Goal: Task Accomplishment & Management: Use online tool/utility

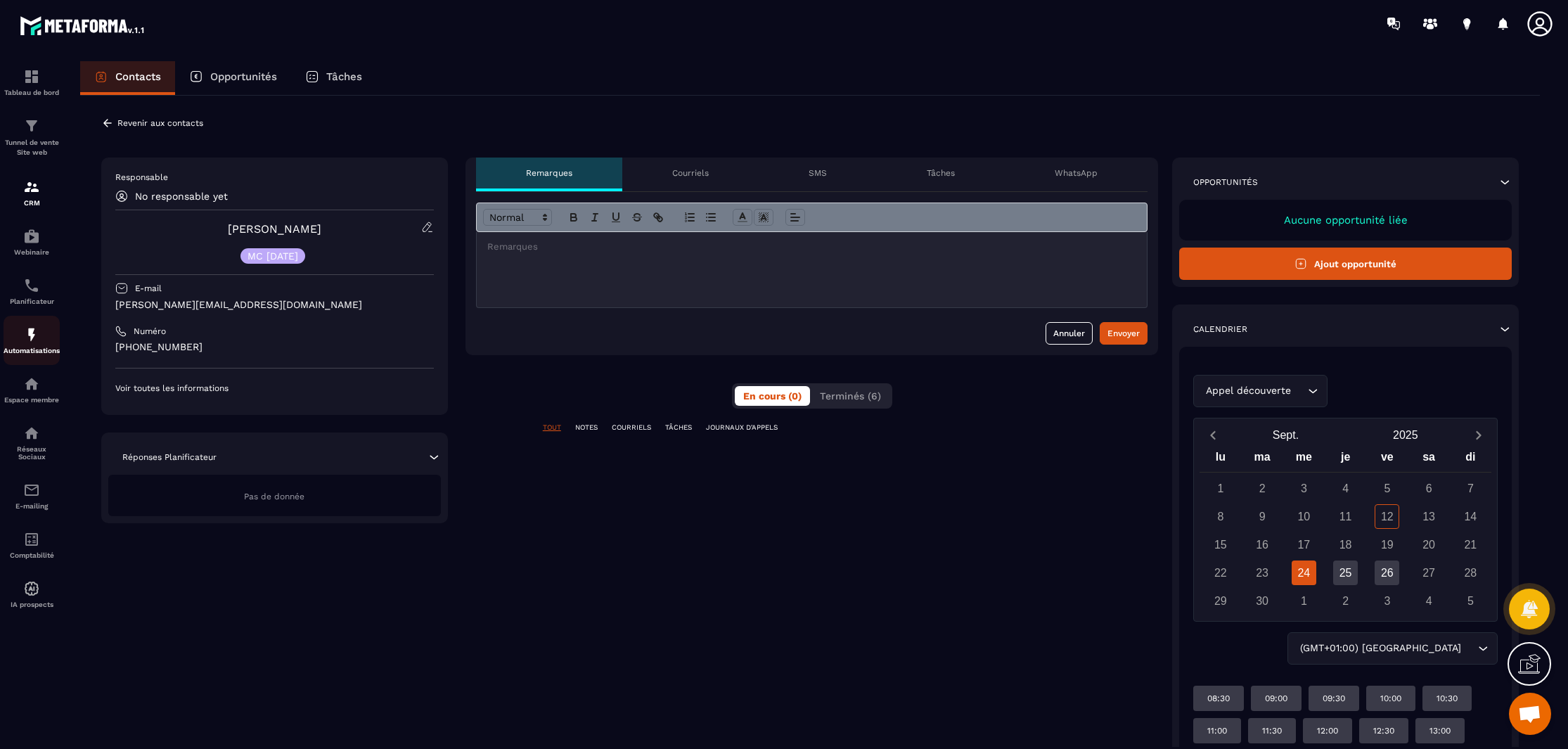
click at [32, 335] on img at bounding box center [31, 335] width 17 height 17
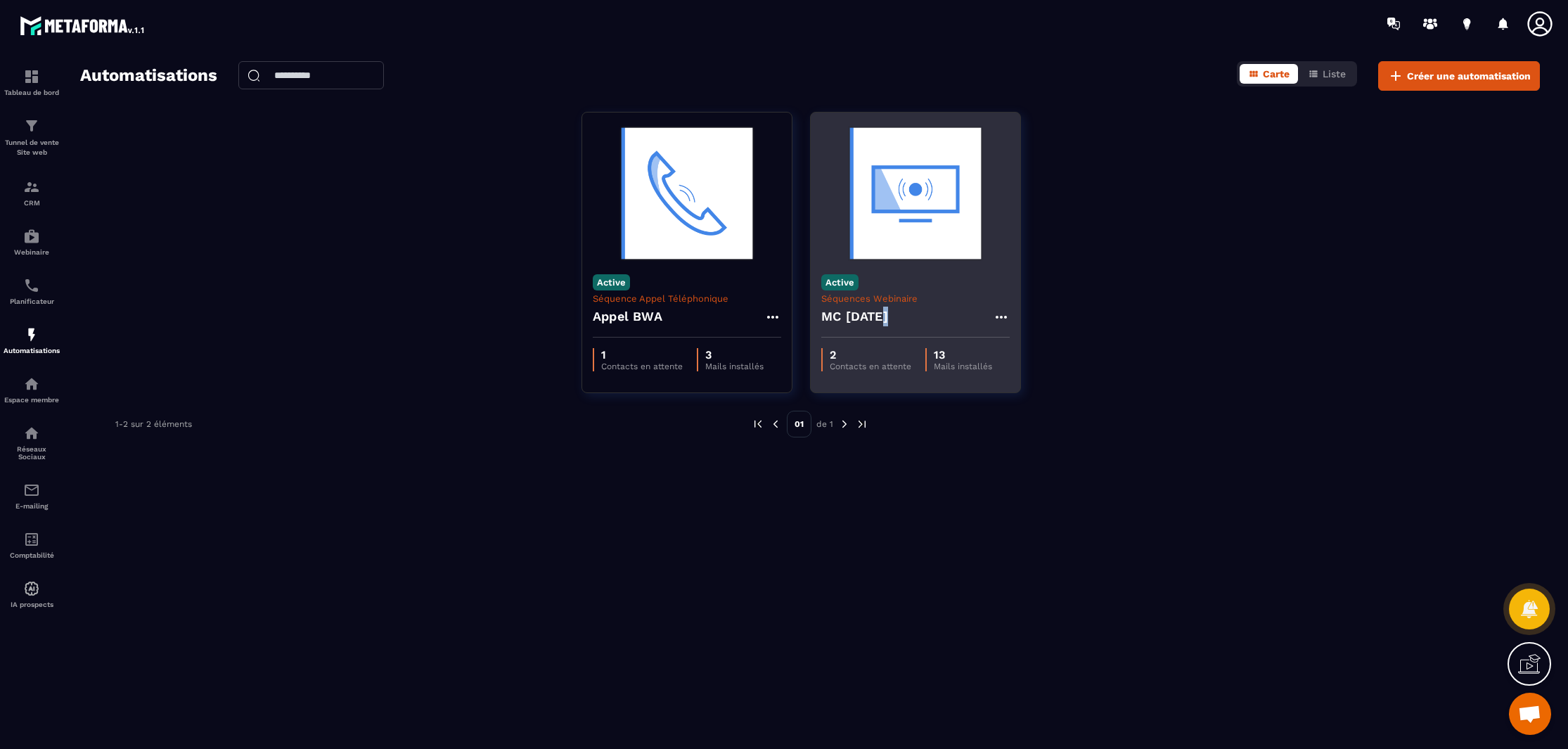
click at [885, 317] on h4 "MC [DATE]" at bounding box center [855, 316] width 67 height 20
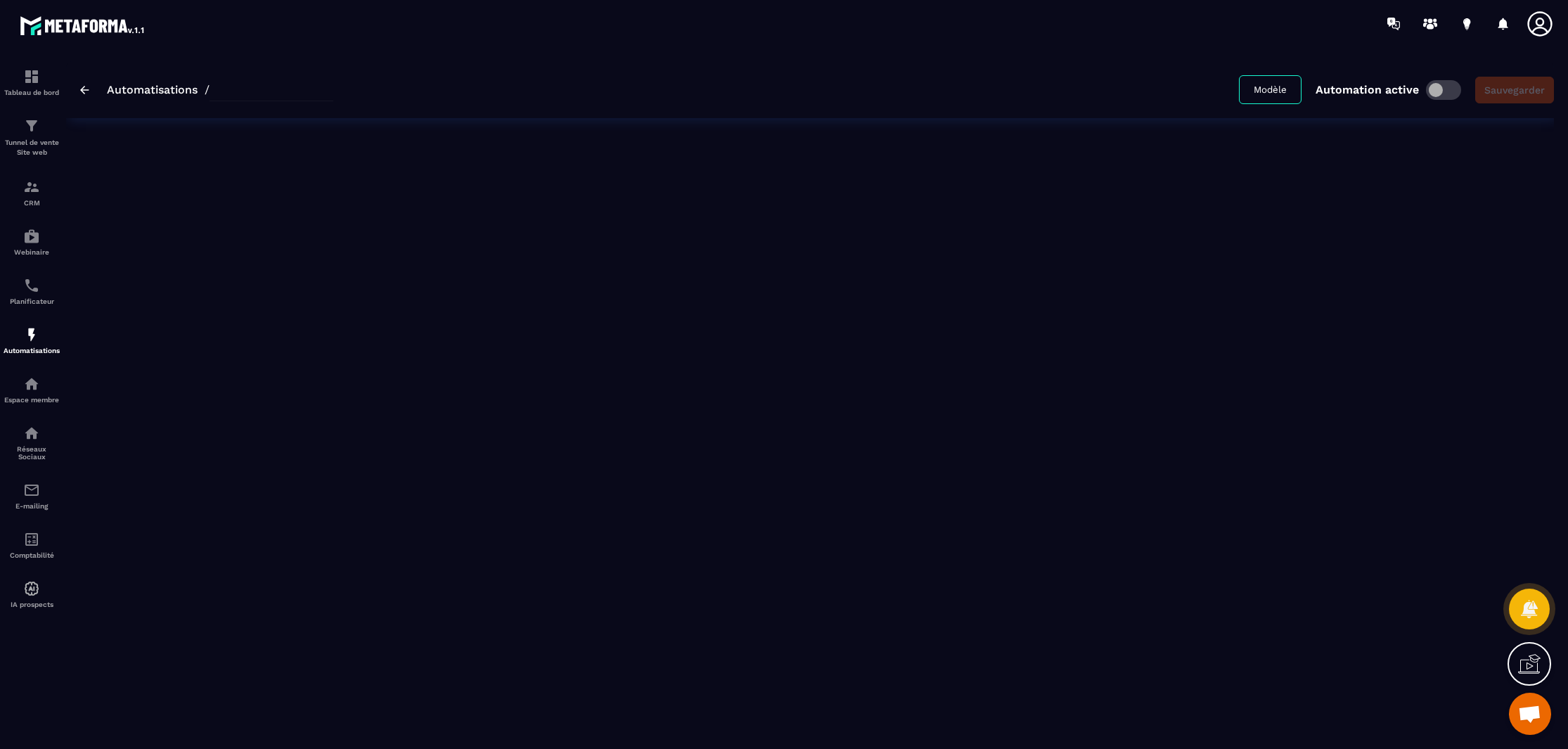
type input "**********"
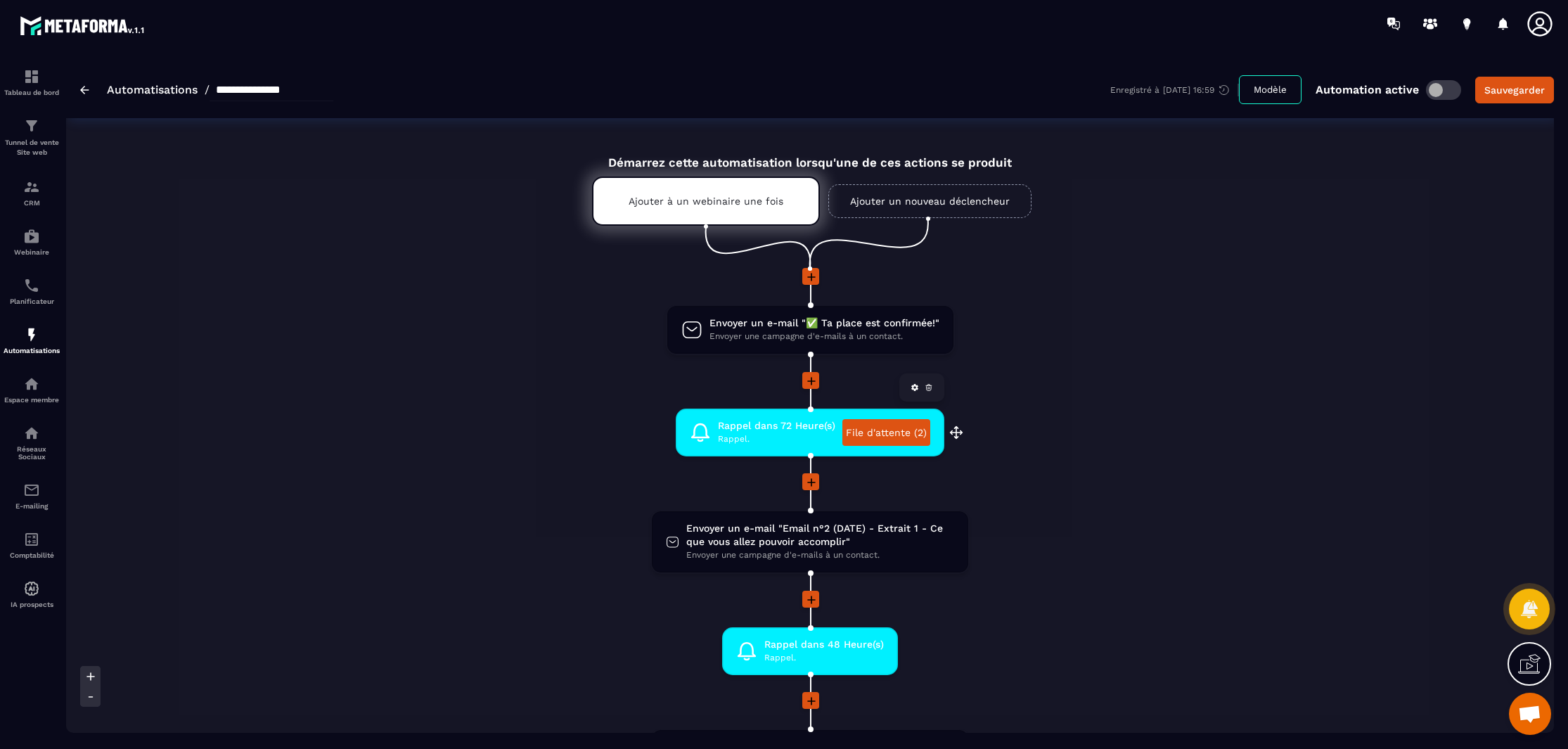
click at [794, 428] on span "Rappel dans 72 Heure(s)" at bounding box center [776, 426] width 117 height 13
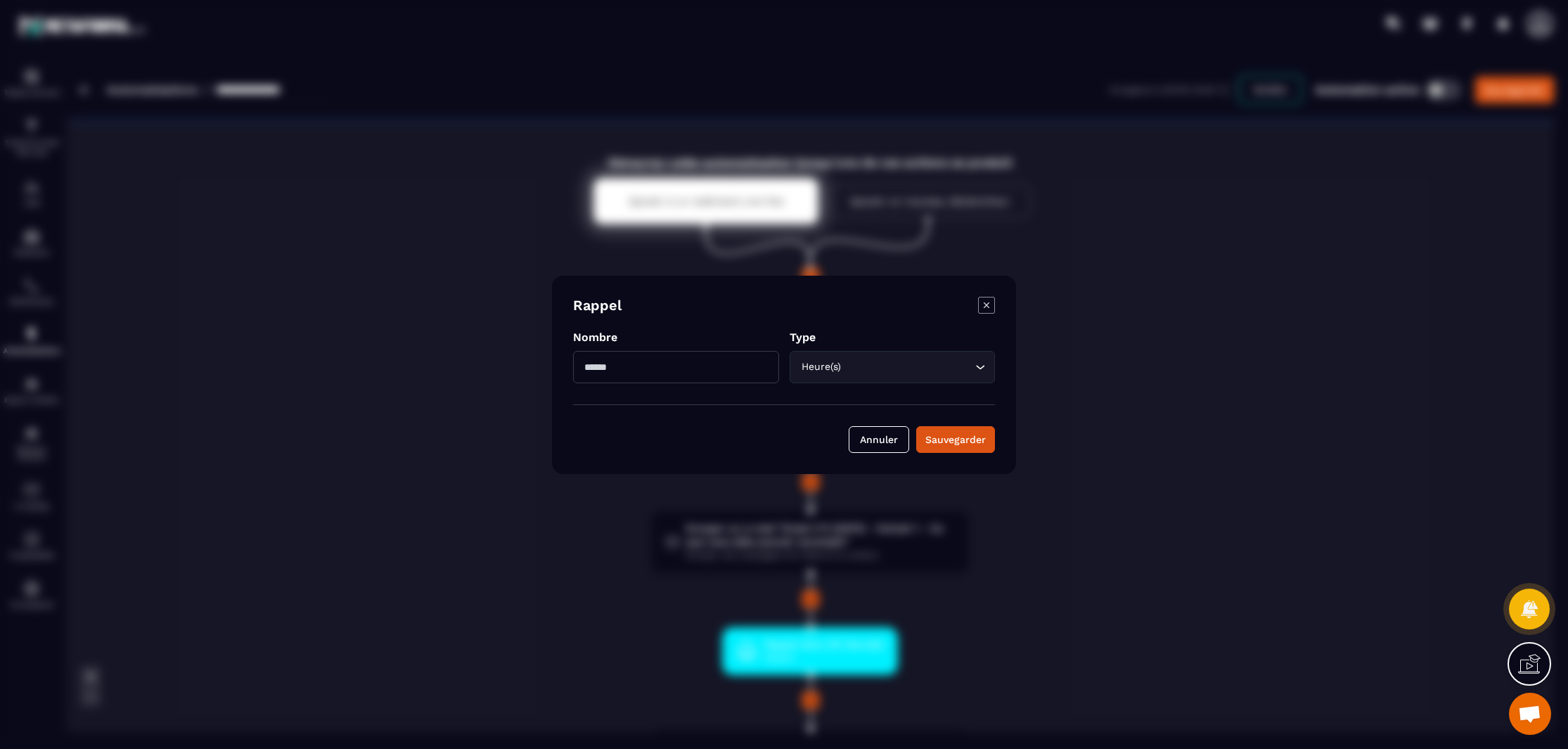
drag, startPoint x: 984, startPoint y: 302, endPoint x: 973, endPoint y: 304, distance: 11.2
click at [984, 303] on icon "Modal window" at bounding box center [986, 305] width 17 height 17
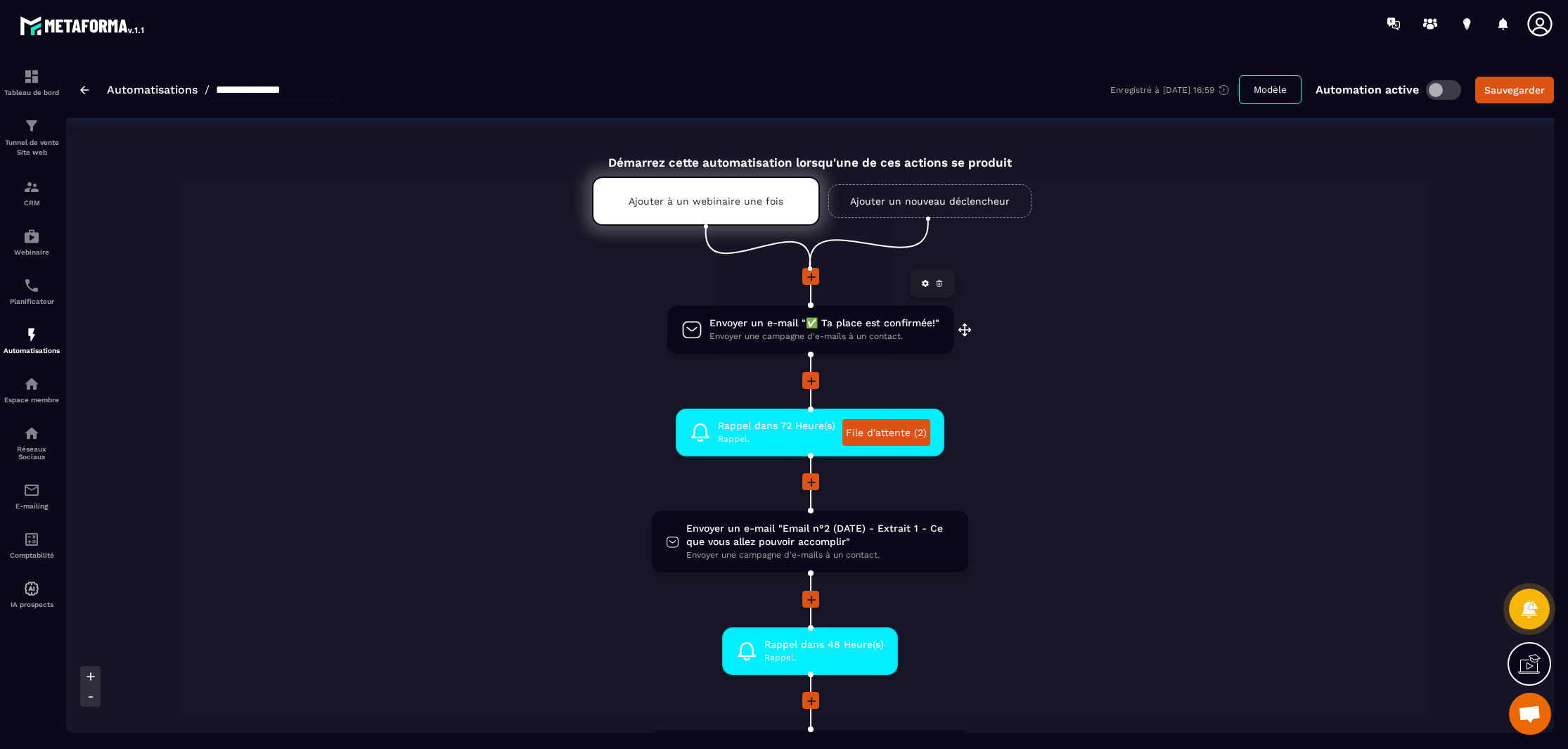
click at [790, 330] on span "Envoyer un e-mail "✅ Ta place est confirmée!"" at bounding box center [825, 323] width 230 height 13
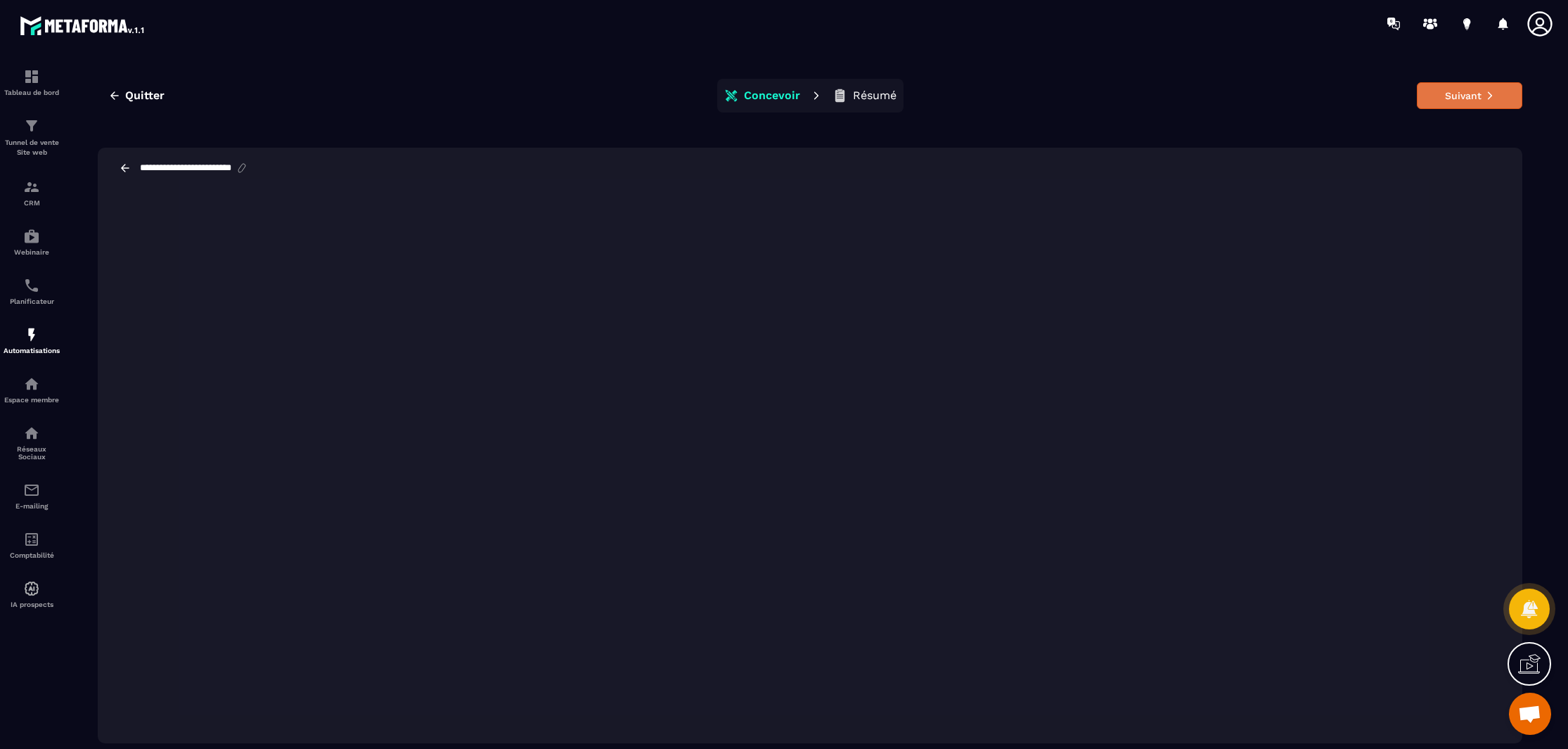
click at [1446, 99] on button "Suivant" at bounding box center [1469, 96] width 105 height 27
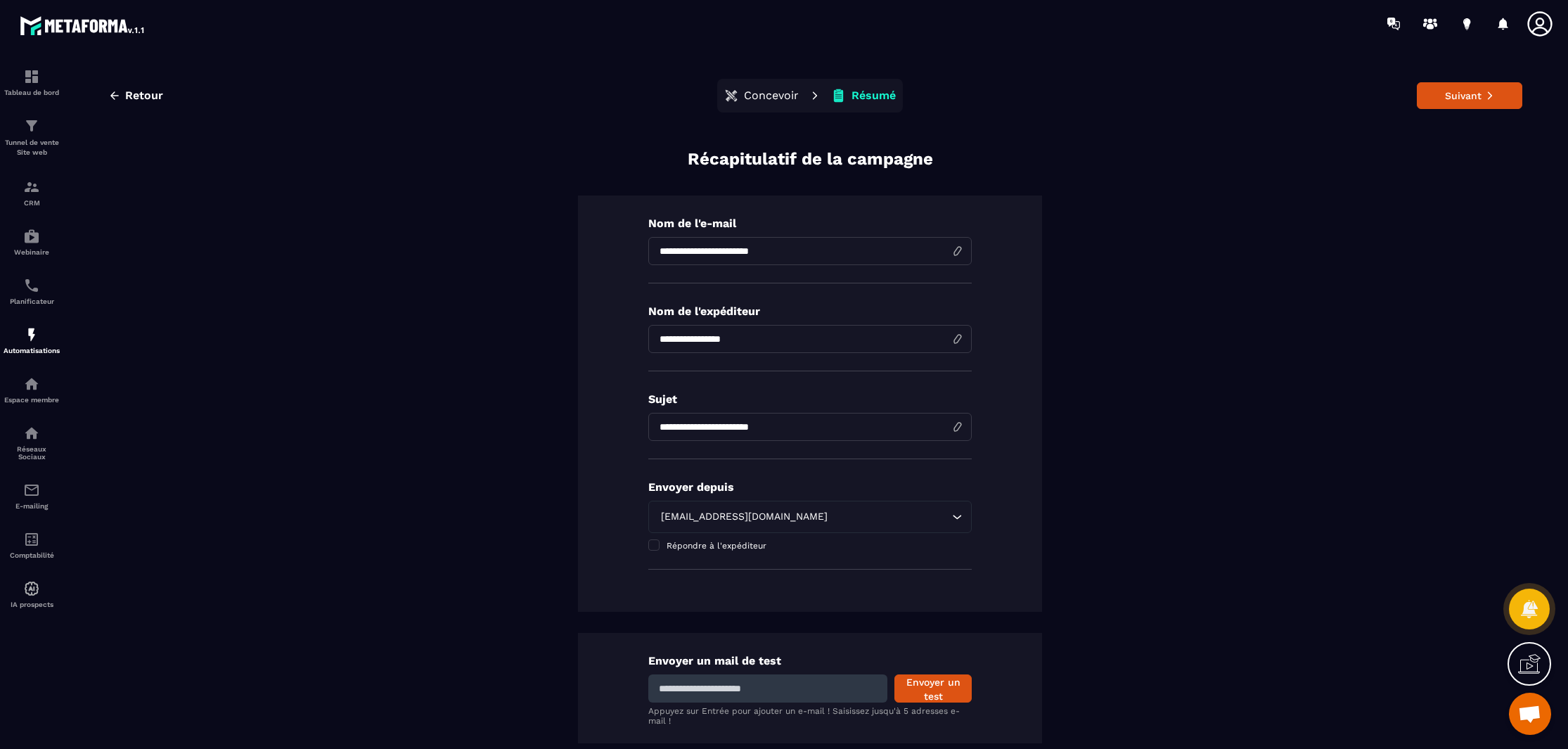
scroll to position [79, 0]
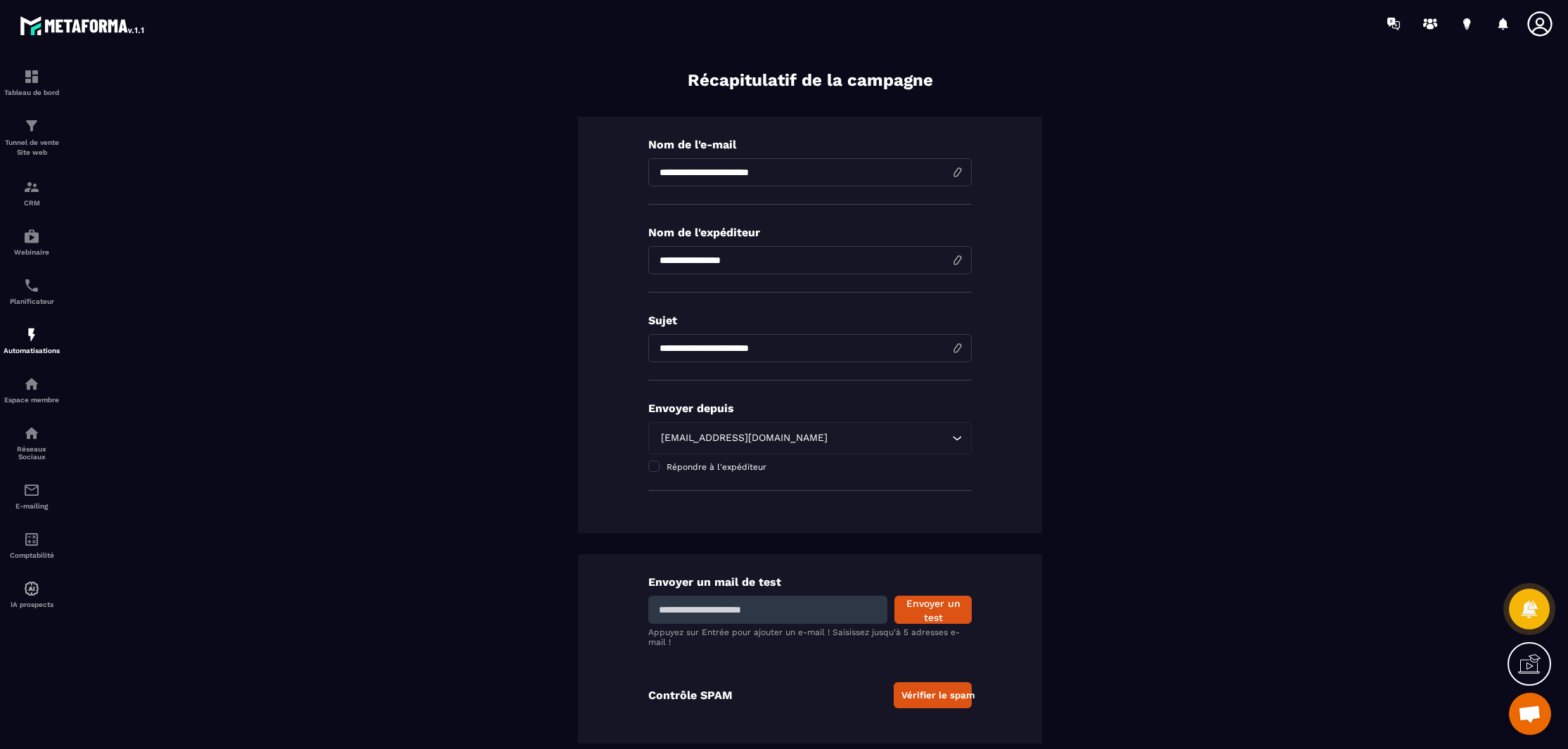
click at [931, 695] on button "Vérifier le spam" at bounding box center [933, 695] width 78 height 26
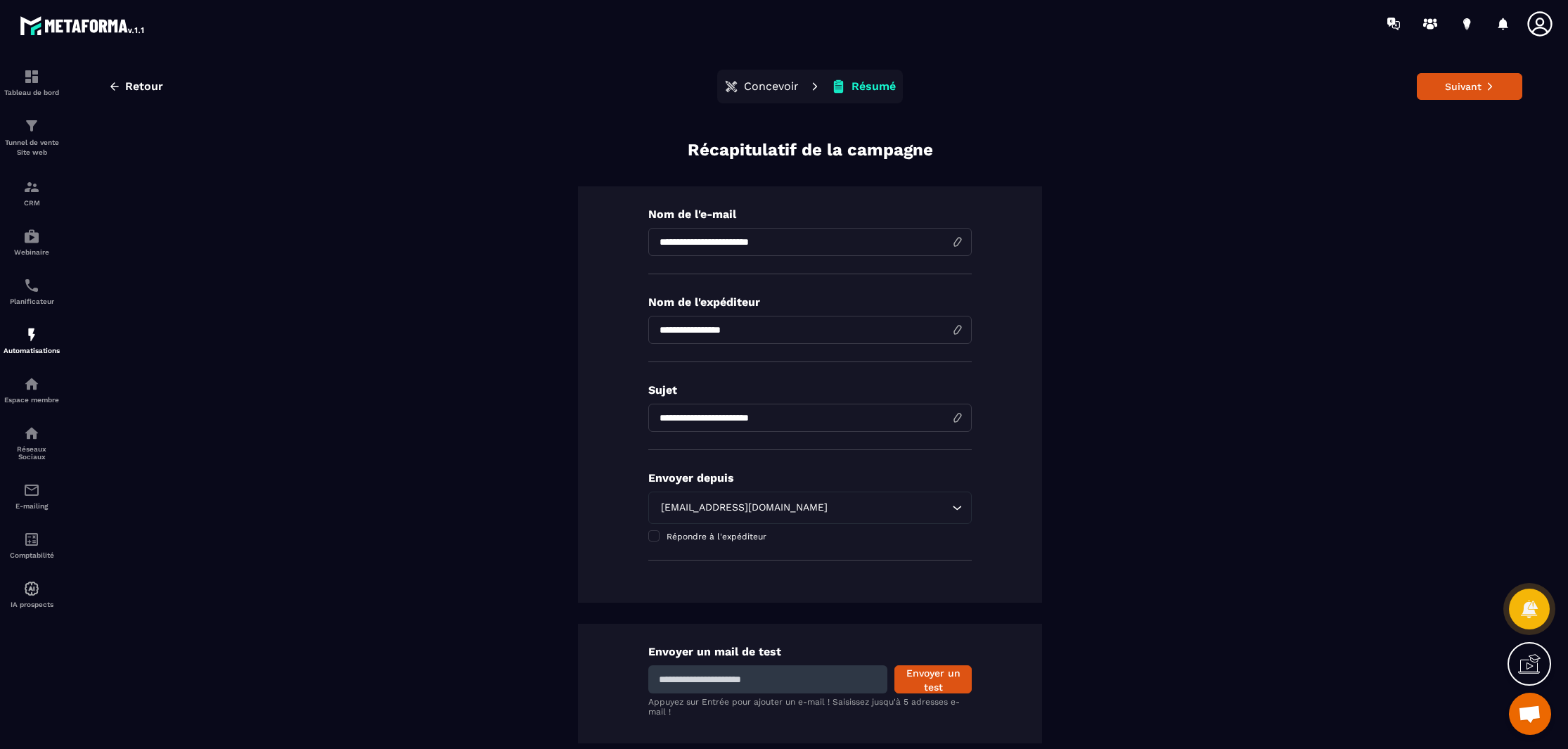
scroll to position [0, 0]
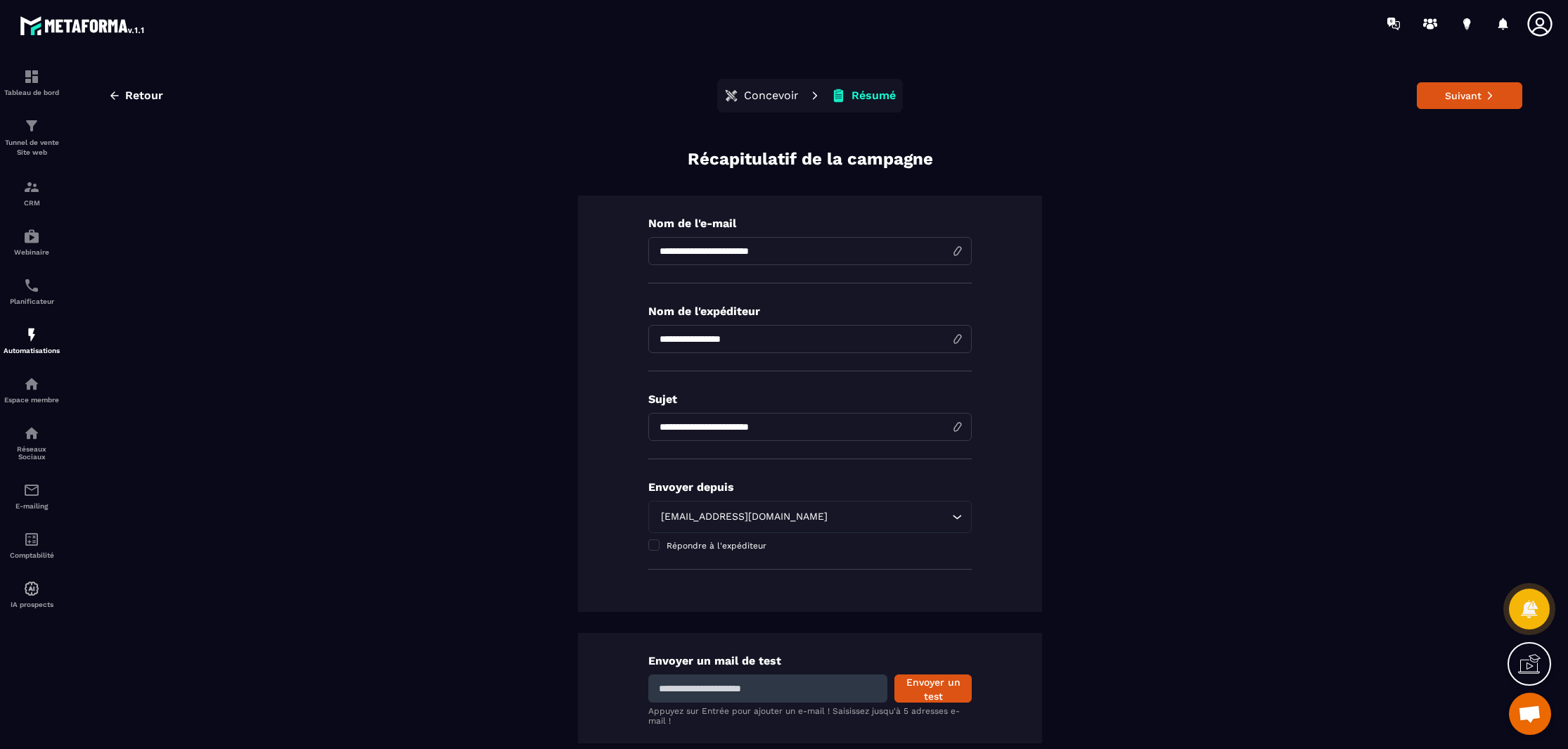
click at [758, 97] on p "Concevoir" at bounding box center [771, 95] width 55 height 14
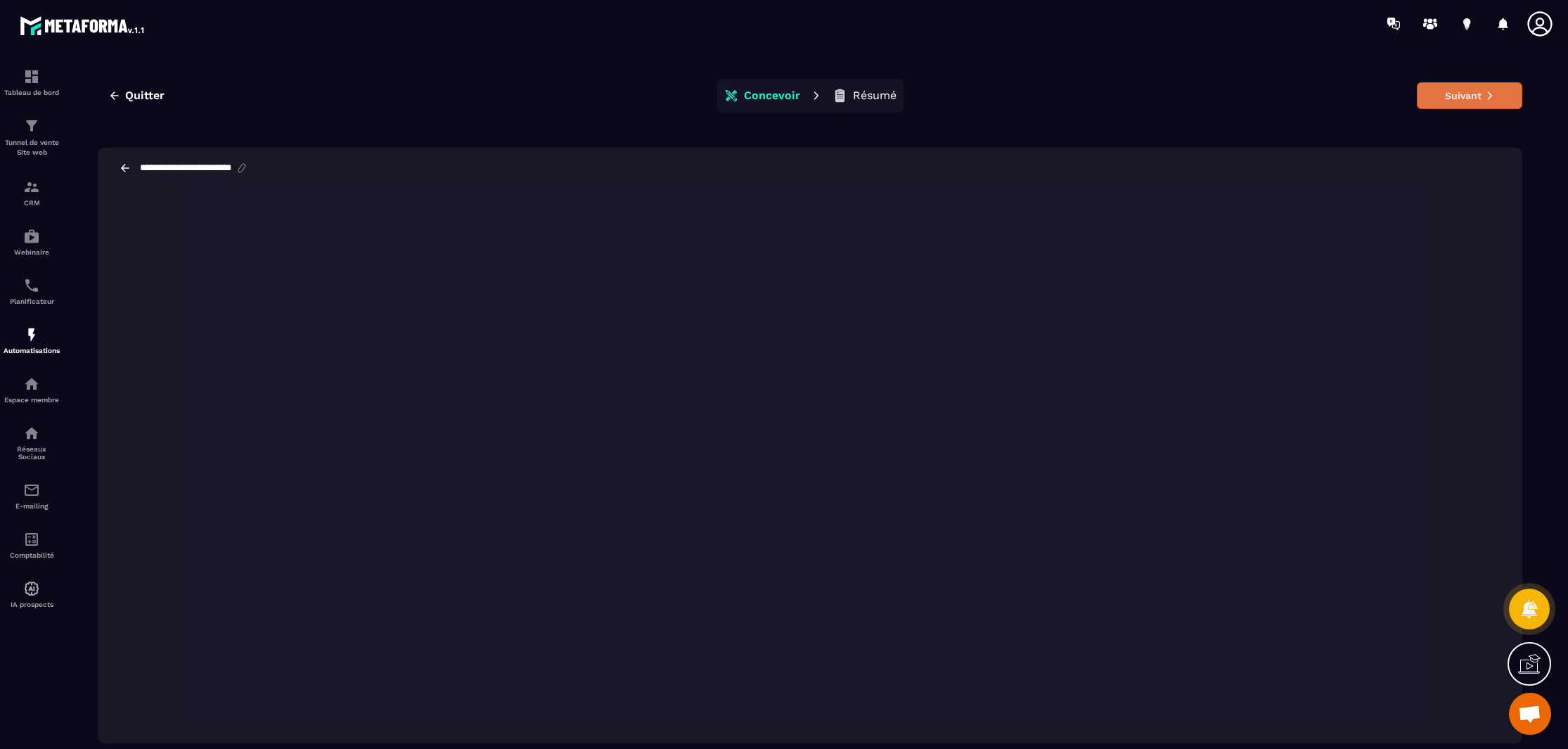
click at [1497, 100] on button "Suivant" at bounding box center [1469, 96] width 105 height 27
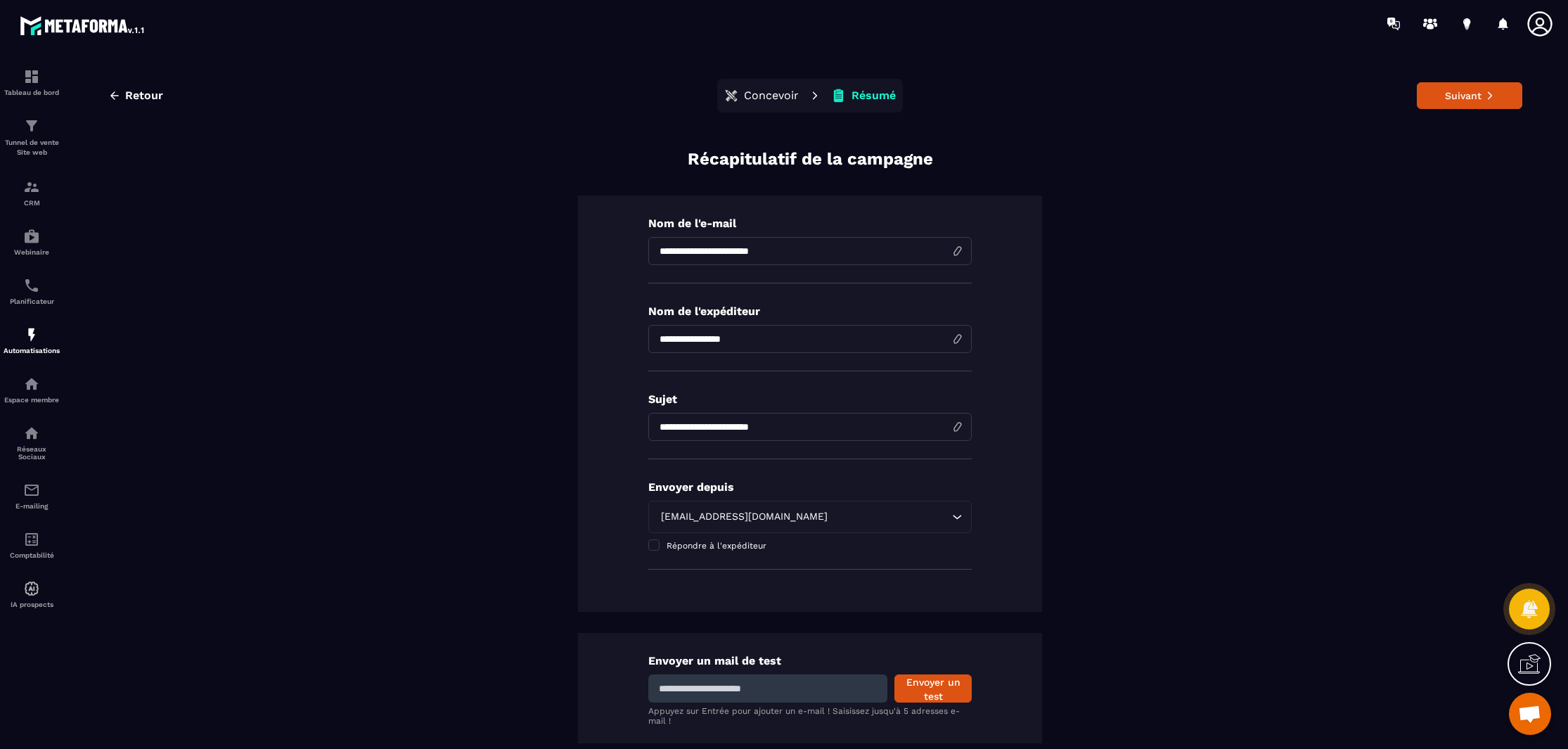
scroll to position [79, 0]
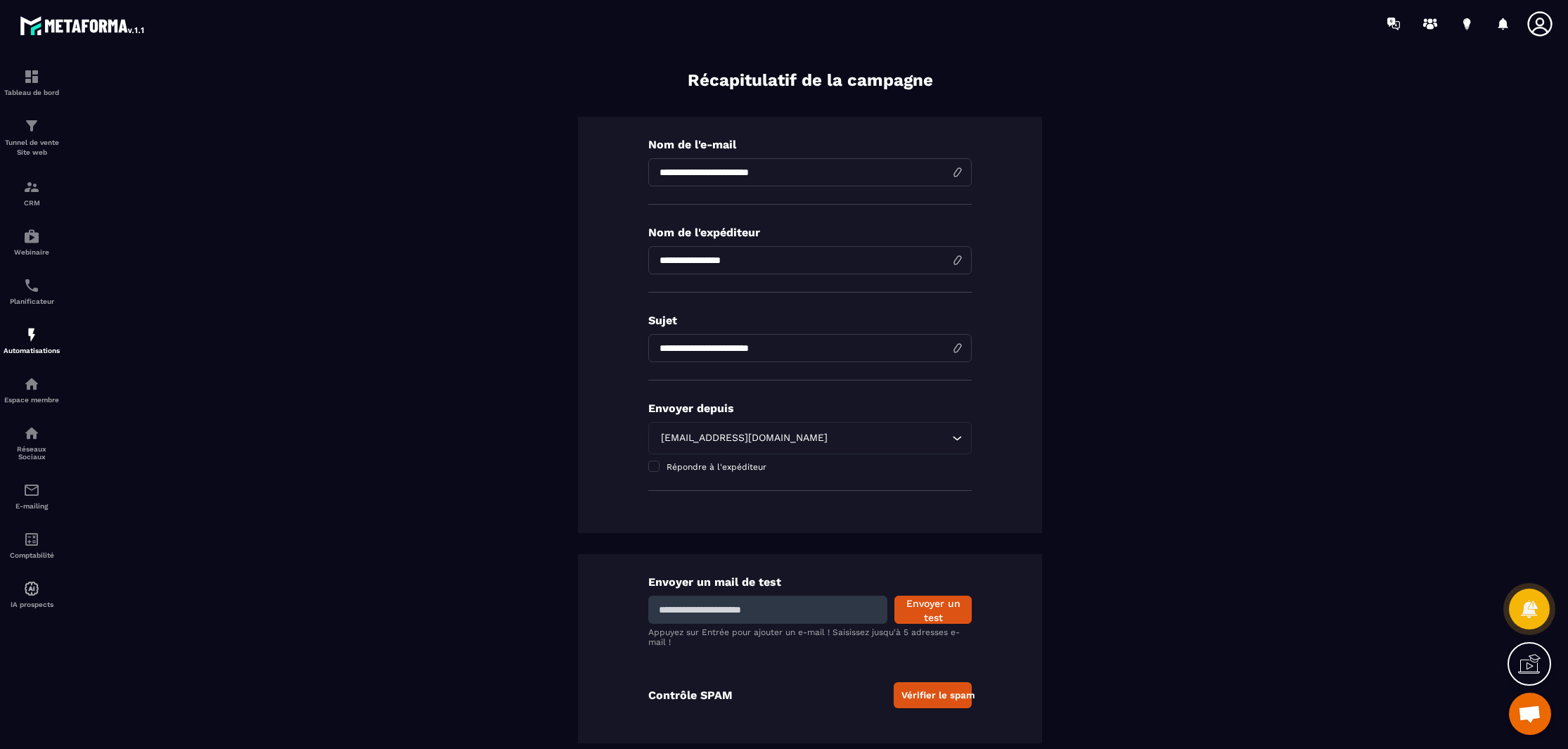
click at [922, 697] on button "Vérifier le spam" at bounding box center [933, 695] width 78 height 26
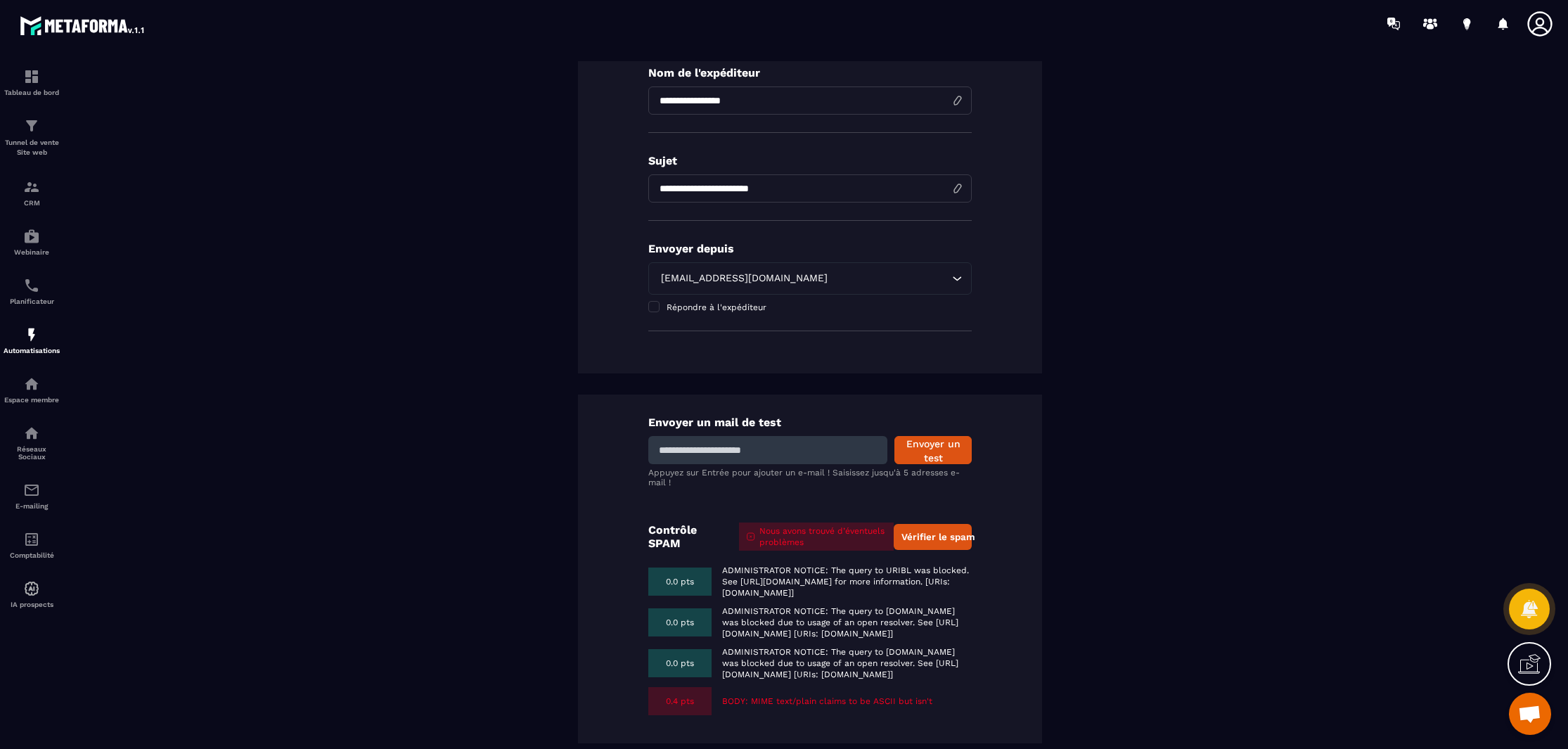
scroll to position [32, 0]
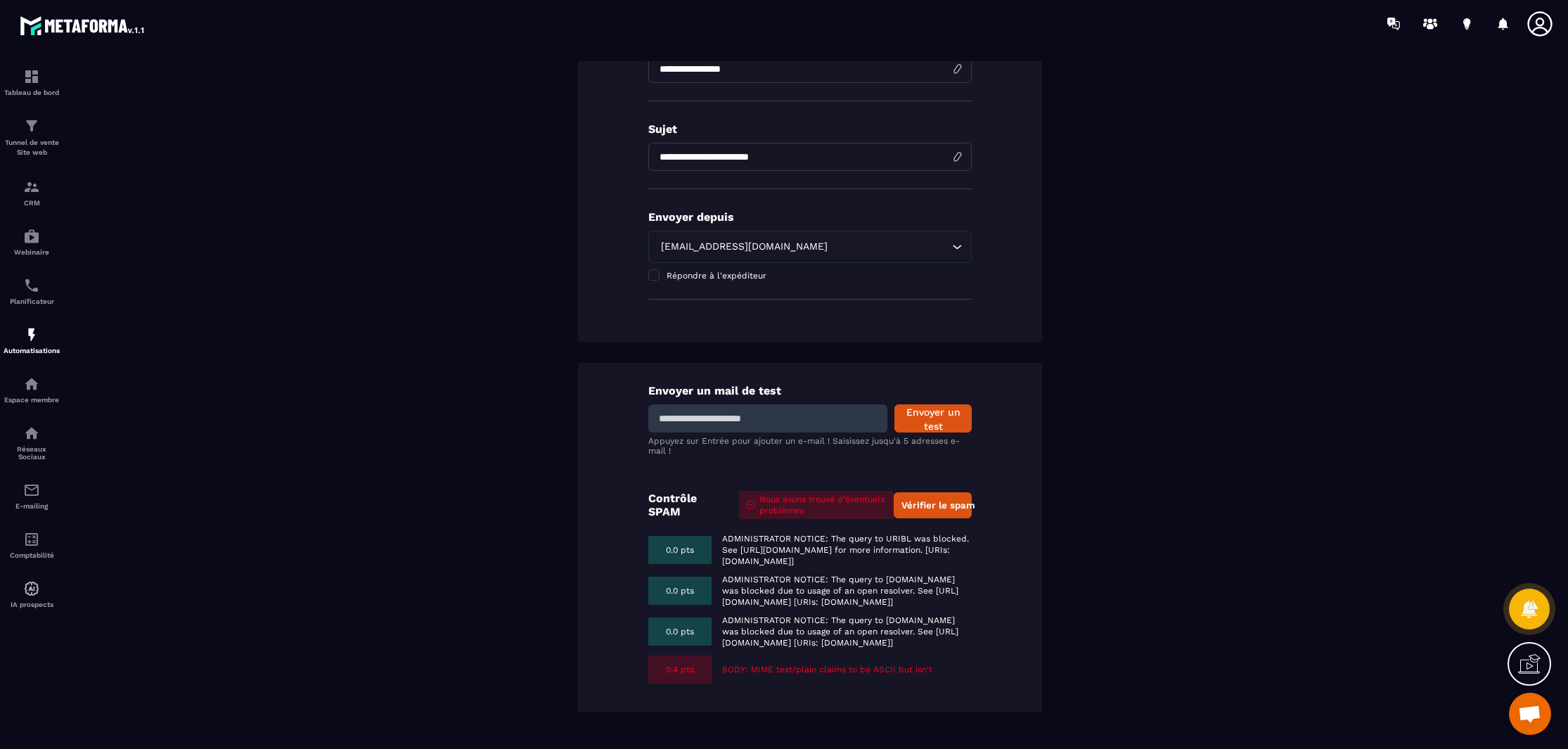
click at [886, 670] on p "BODY: MIME text/plain claims to be ASCII but isn't" at bounding box center [827, 669] width 210 height 11
click at [790, 676] on div "0.4 pts BODY: MIME text/plain claims to be ASCII but isn't" at bounding box center [810, 669] width 323 height 28
click at [671, 664] on p "0.4 pts" at bounding box center [680, 669] width 28 height 11
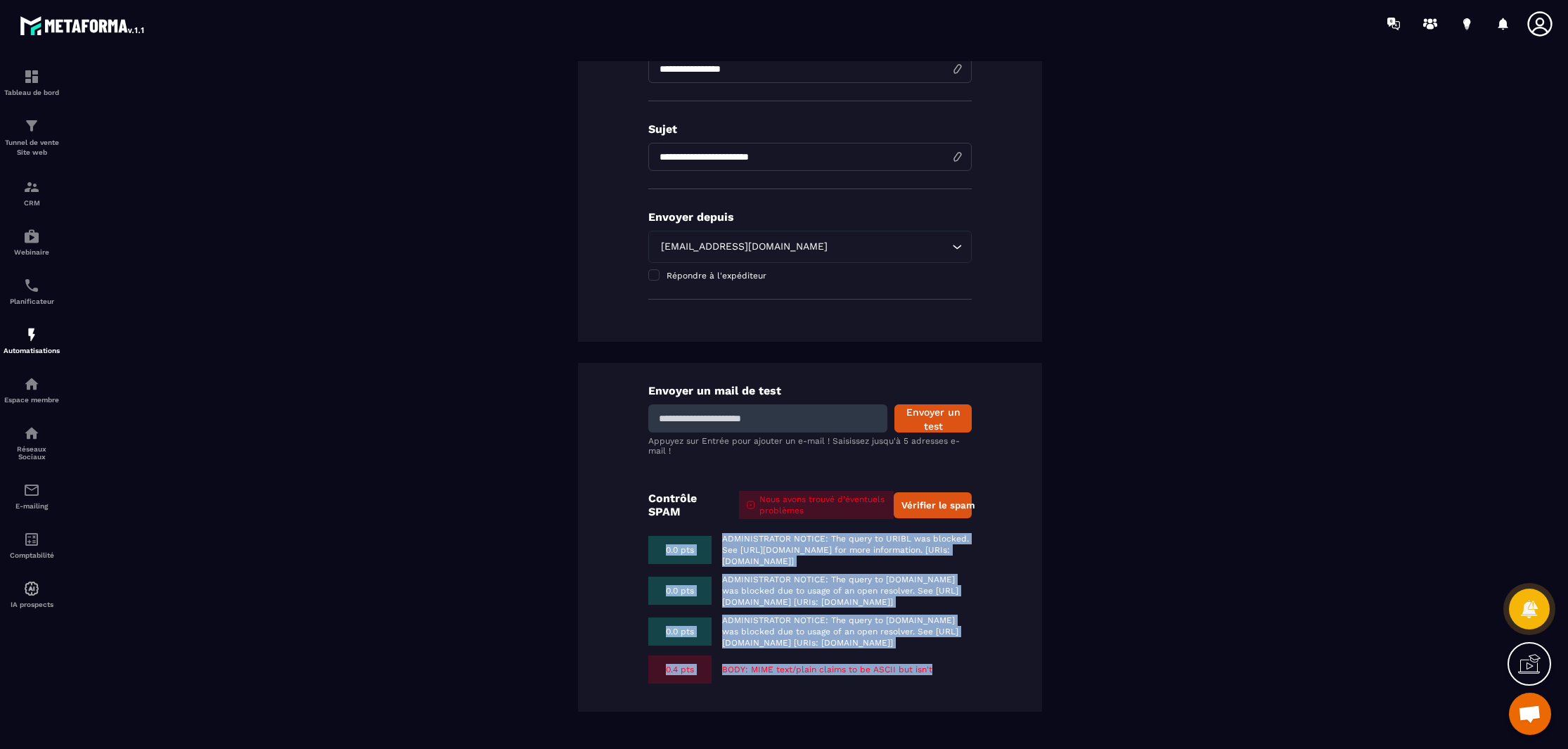
drag, startPoint x: 899, startPoint y: 689, endPoint x: 664, endPoint y: 509, distance: 296.0
click at [664, 509] on div "Envoyer un mail de test Envoyer un test Appuyez sur Entrée pour ajouter un e-ma…" at bounding box center [810, 537] width 464 height 349
click at [630, 509] on div "Envoyer un mail de test Envoyer un test Appuyez sur Entrée pour ajouter un e-ma…" at bounding box center [810, 537] width 464 height 349
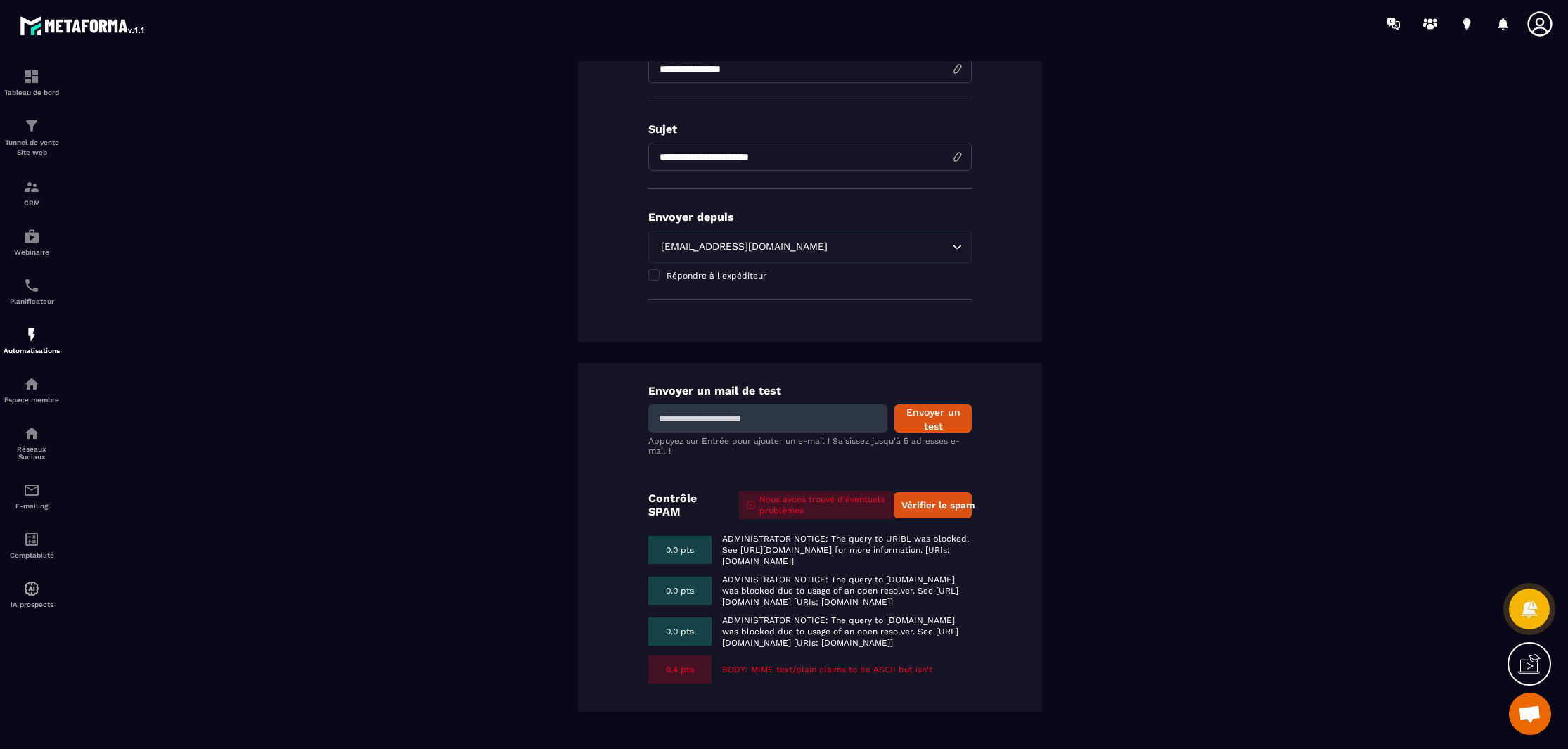
scroll to position [0, 0]
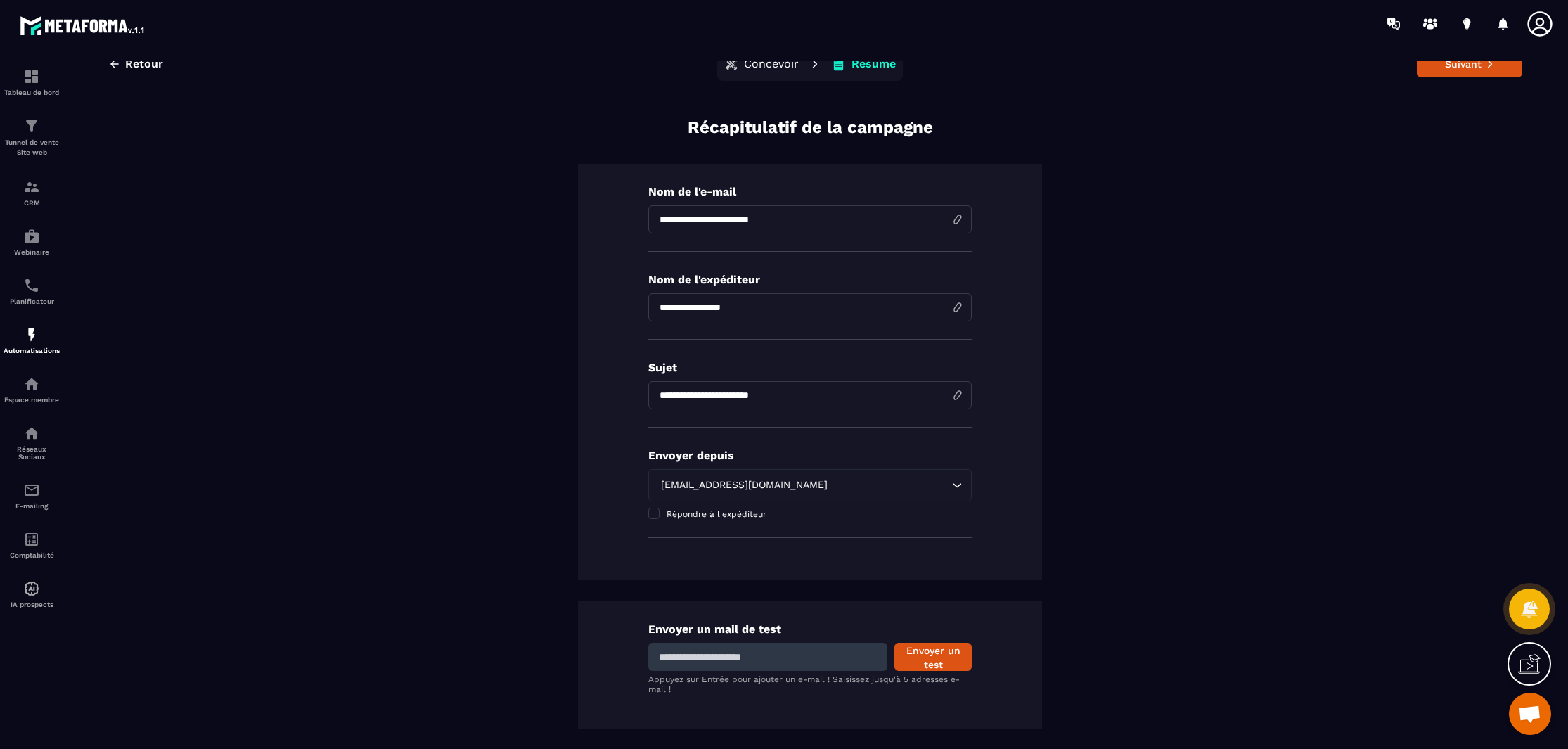
click at [744, 71] on button "Concevoir" at bounding box center [761, 64] width 83 height 28
